Goal: Information Seeking & Learning: Learn about a topic

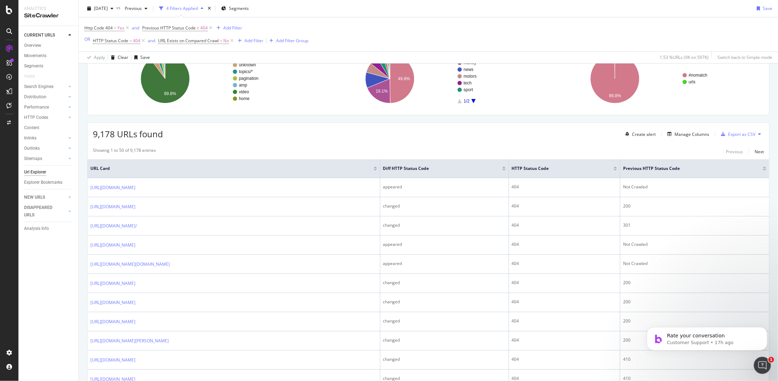
scroll to position [177, 0]
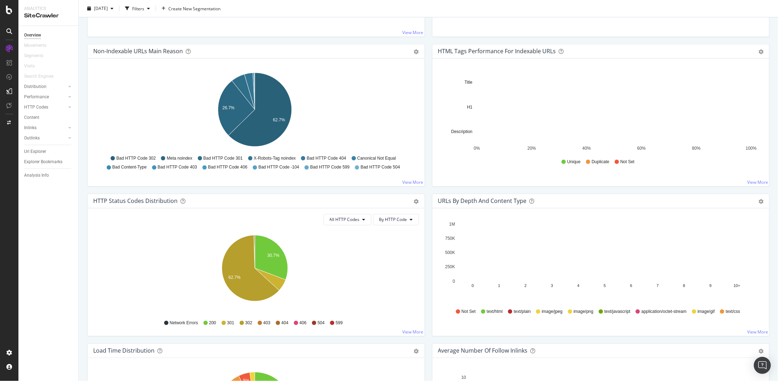
scroll to position [248, 0]
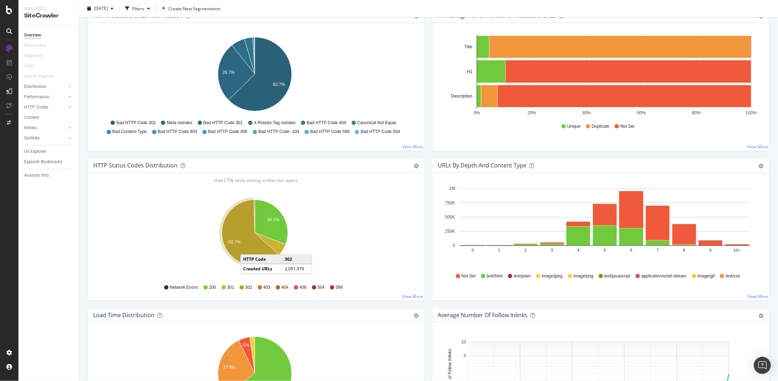
click at [248, 246] on icon "A chart." at bounding box center [250, 233] width 57 height 66
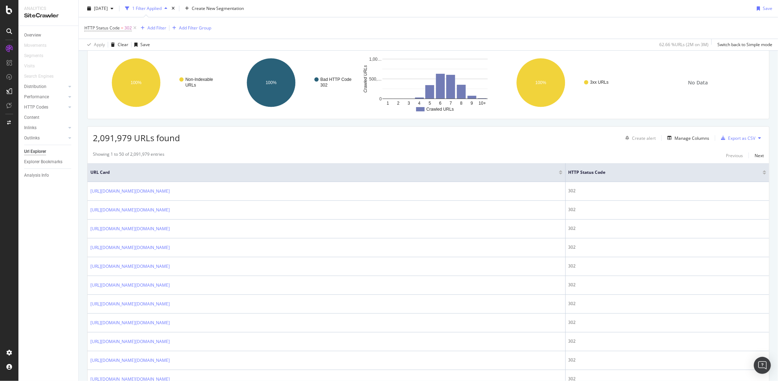
scroll to position [106, 0]
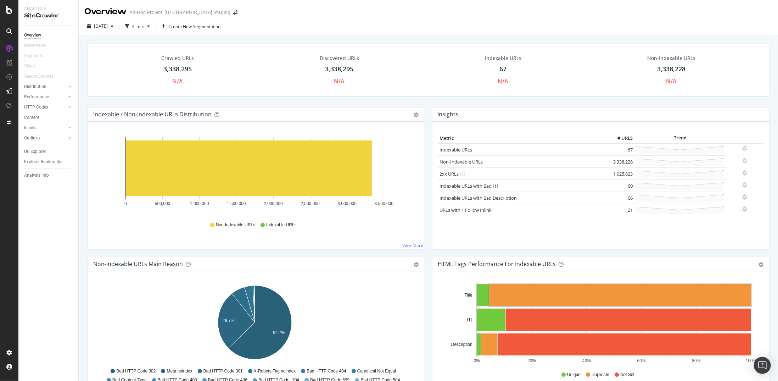
scroll to position [142, 0]
